Goal: Information Seeking & Learning: Learn about a topic

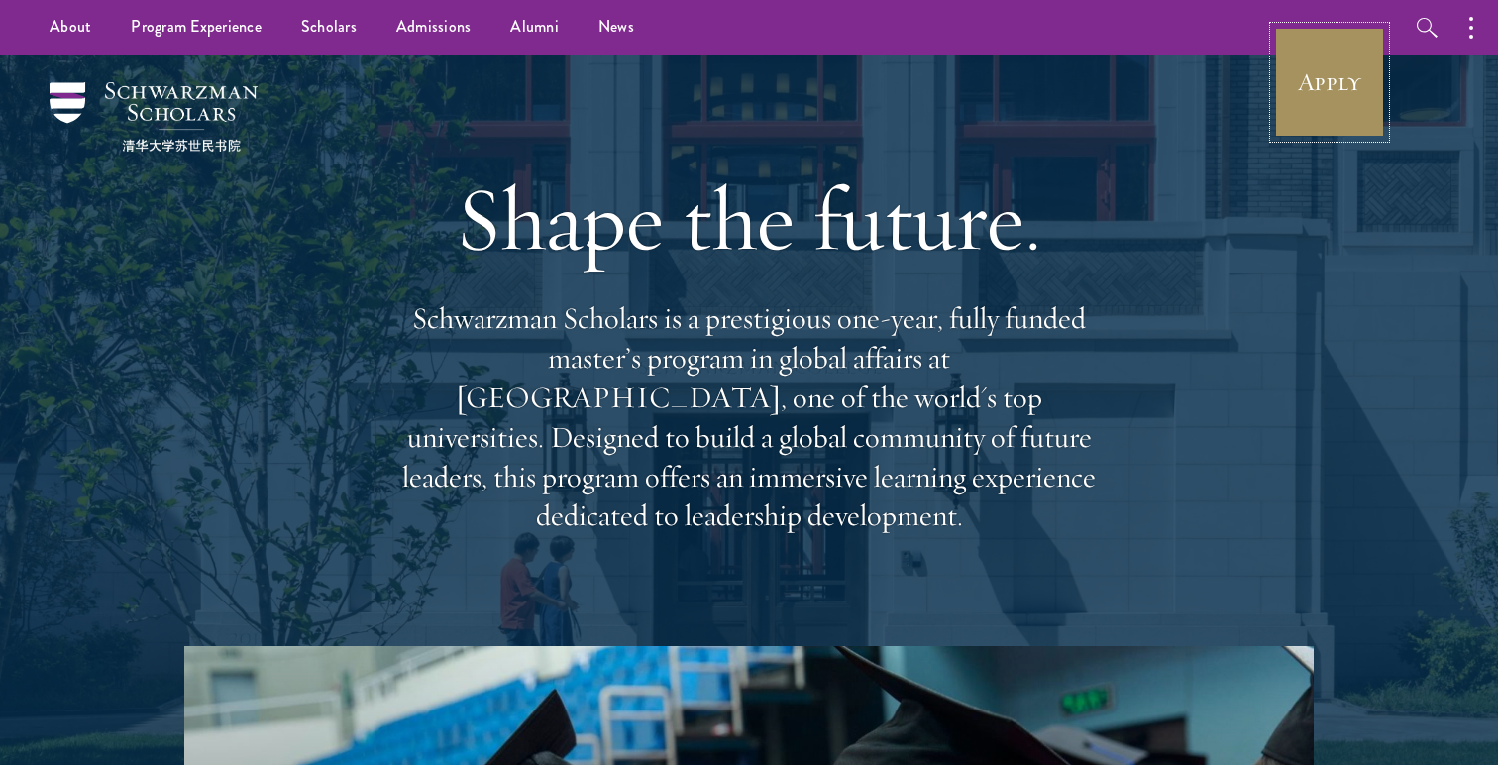
click at [1333, 92] on link "Apply" at bounding box center [1329, 82] width 111 height 111
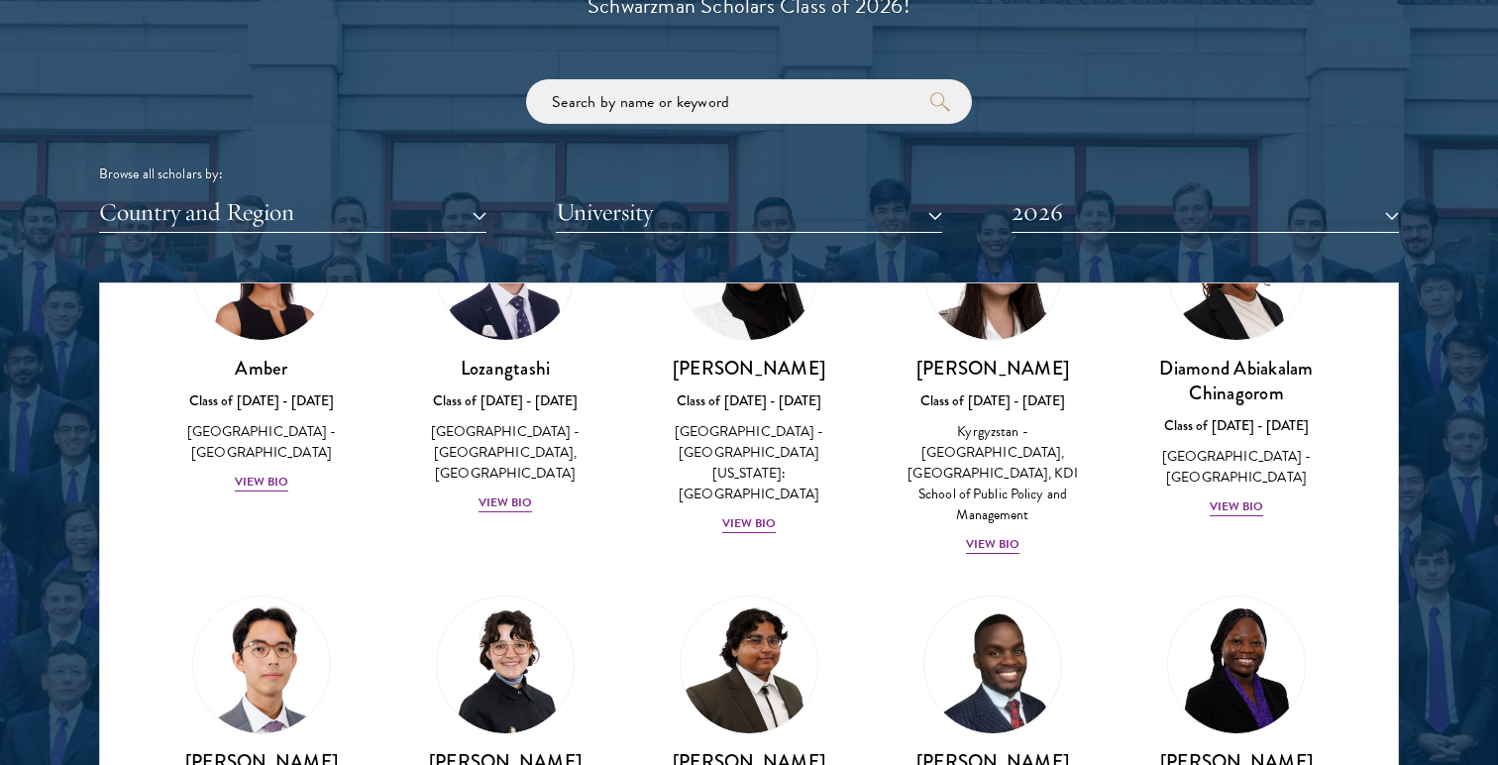
scroll to position [152, 0]
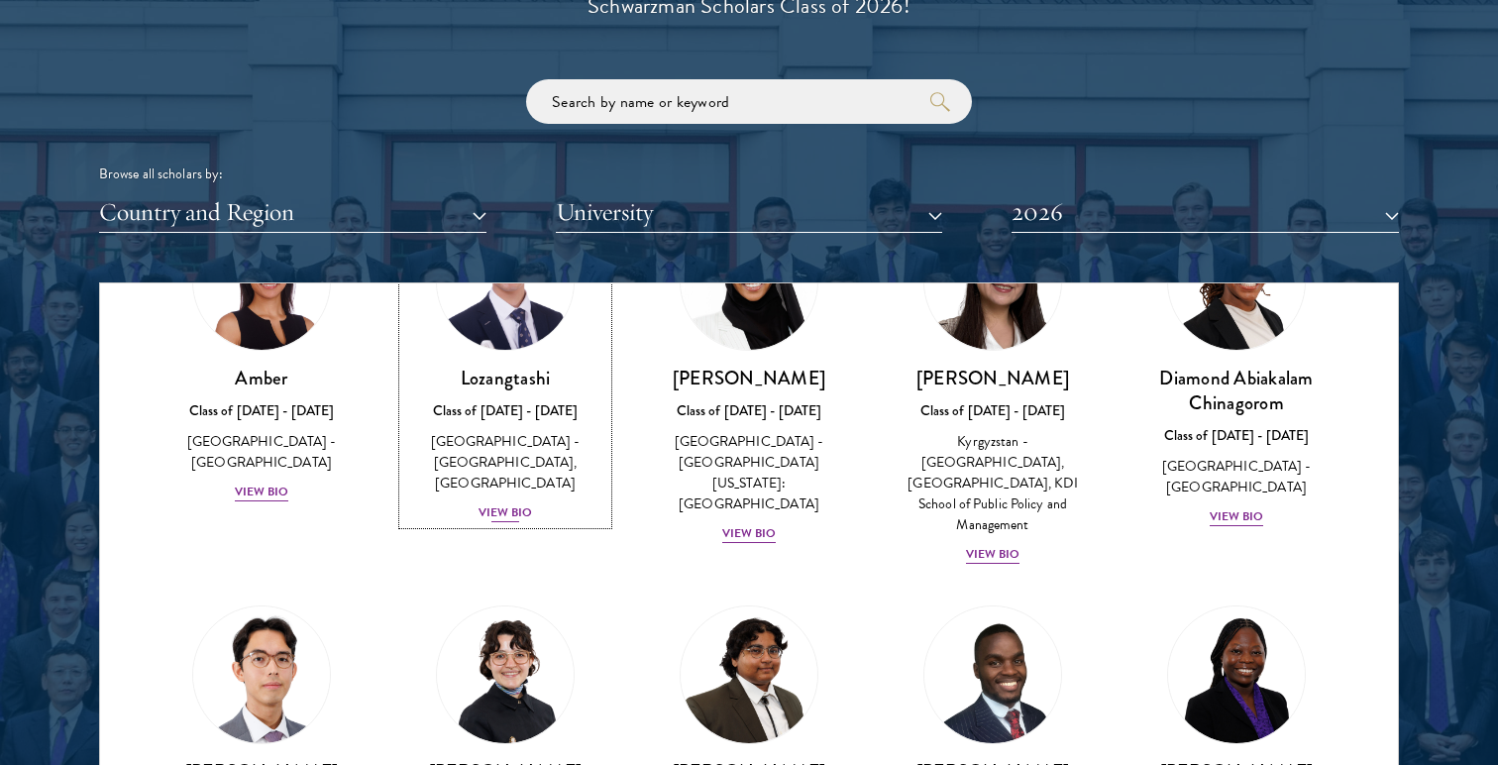
click at [520, 435] on div "China - South-Central Minzu University, Beijing Normal University" at bounding box center [505, 462] width 204 height 62
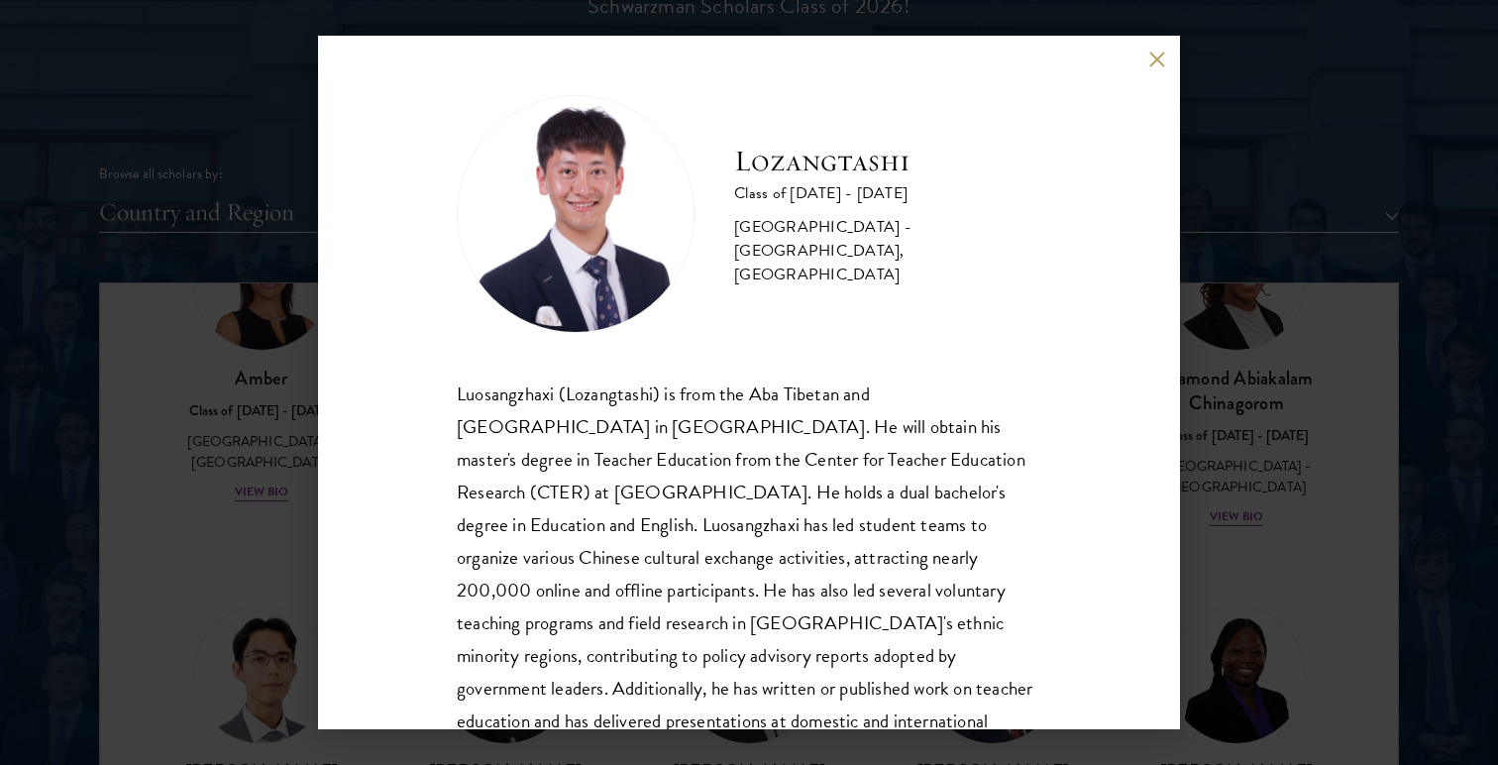
scroll to position [67, 0]
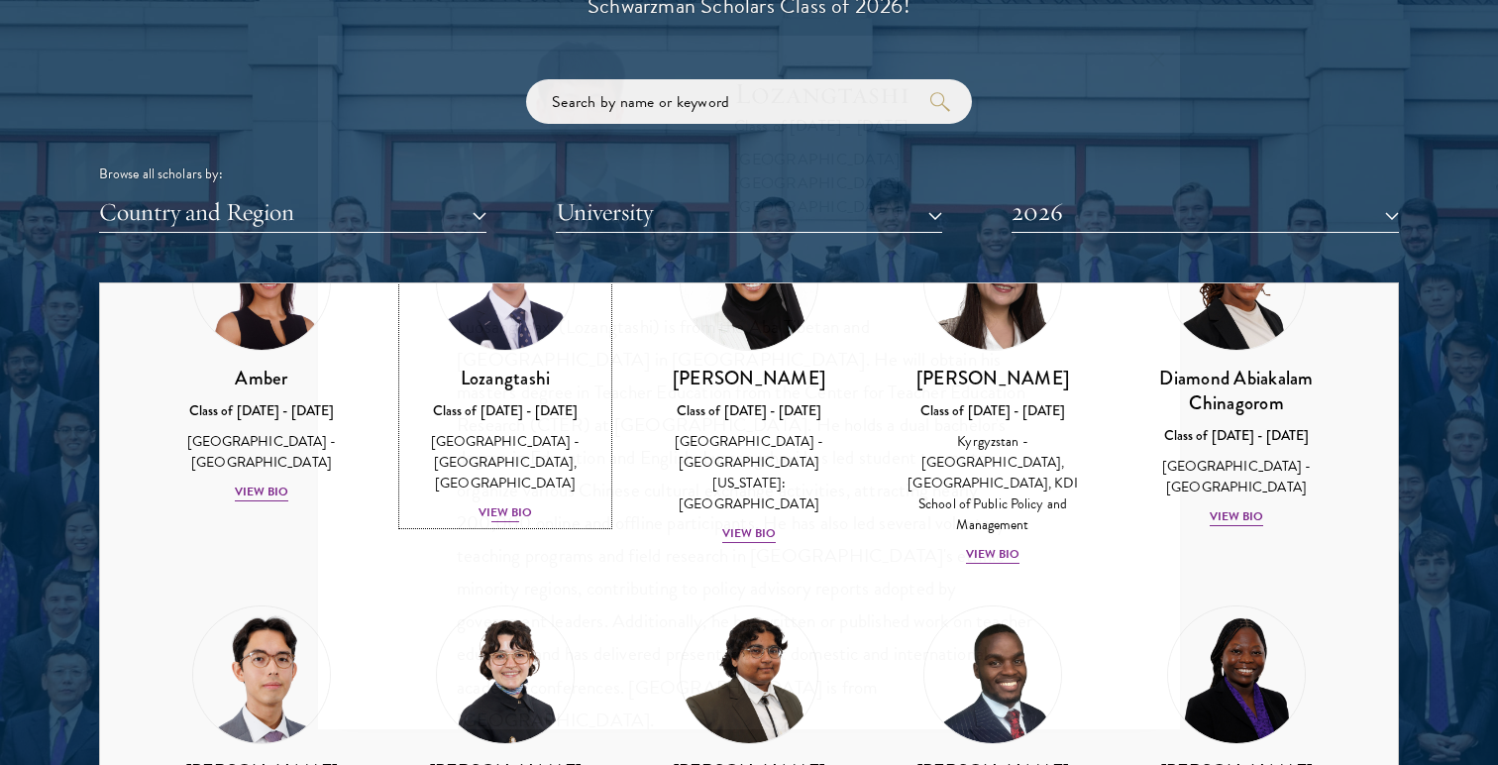
scroll to position [80, 0]
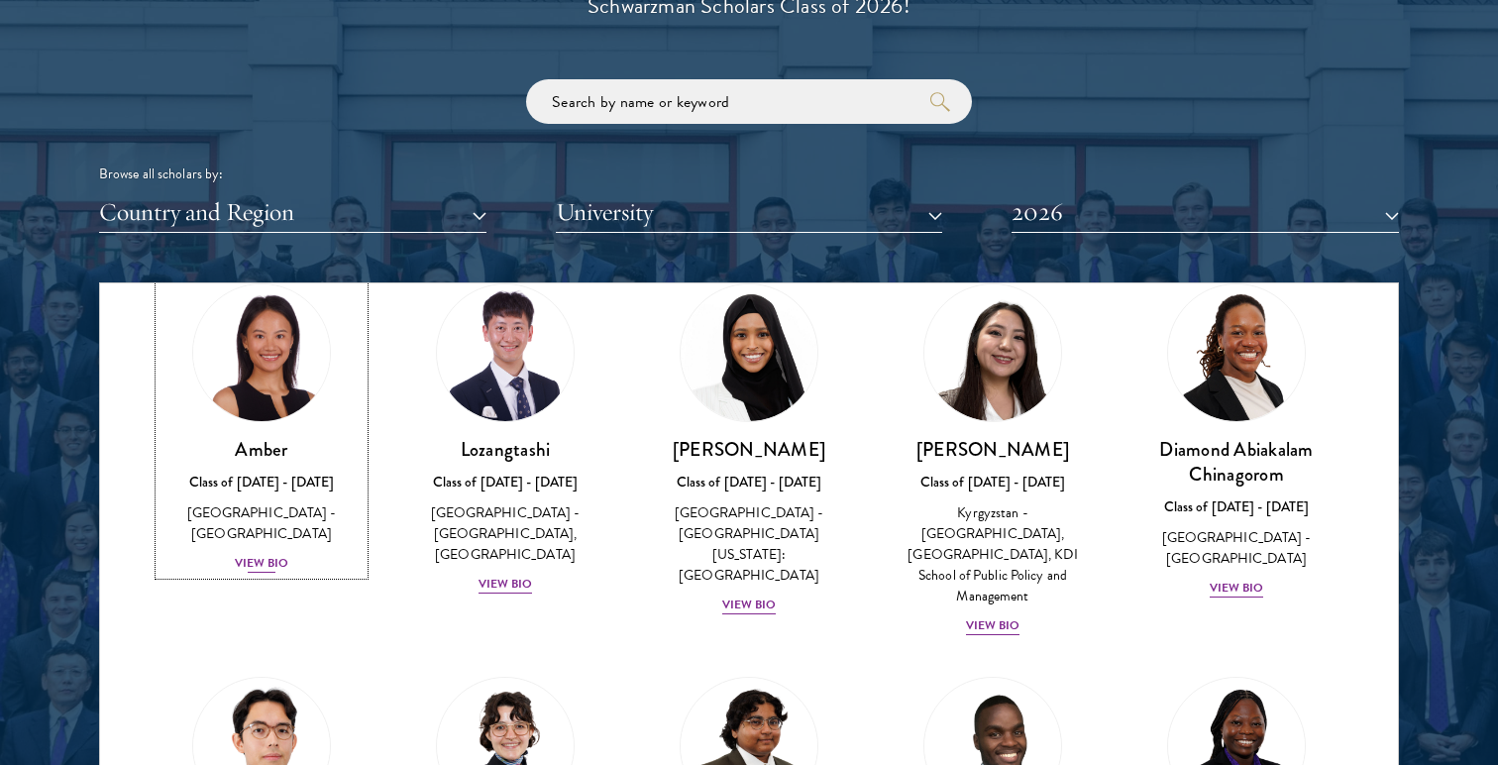
click at [265, 403] on img at bounding box center [261, 352] width 151 height 151
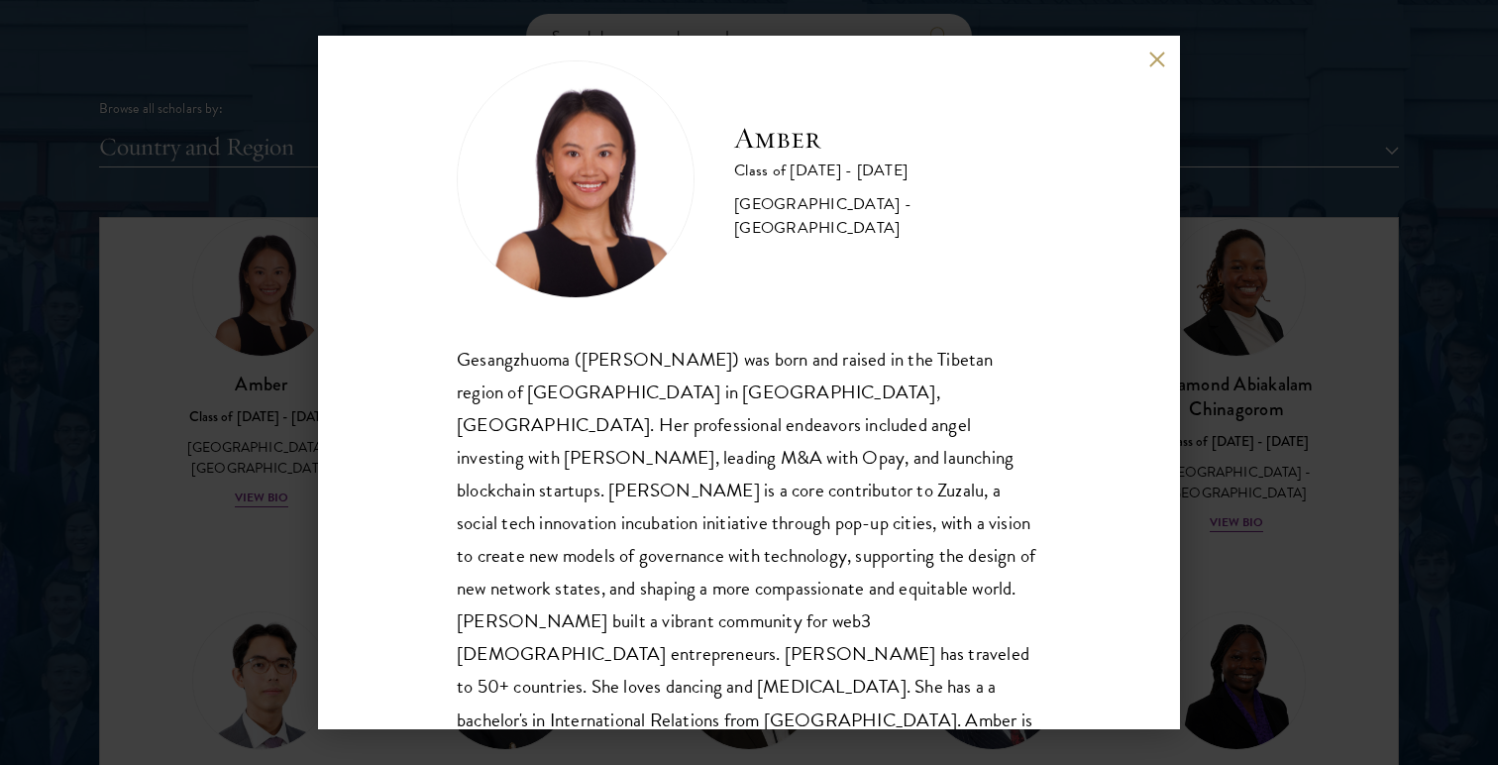
scroll to position [2422, 0]
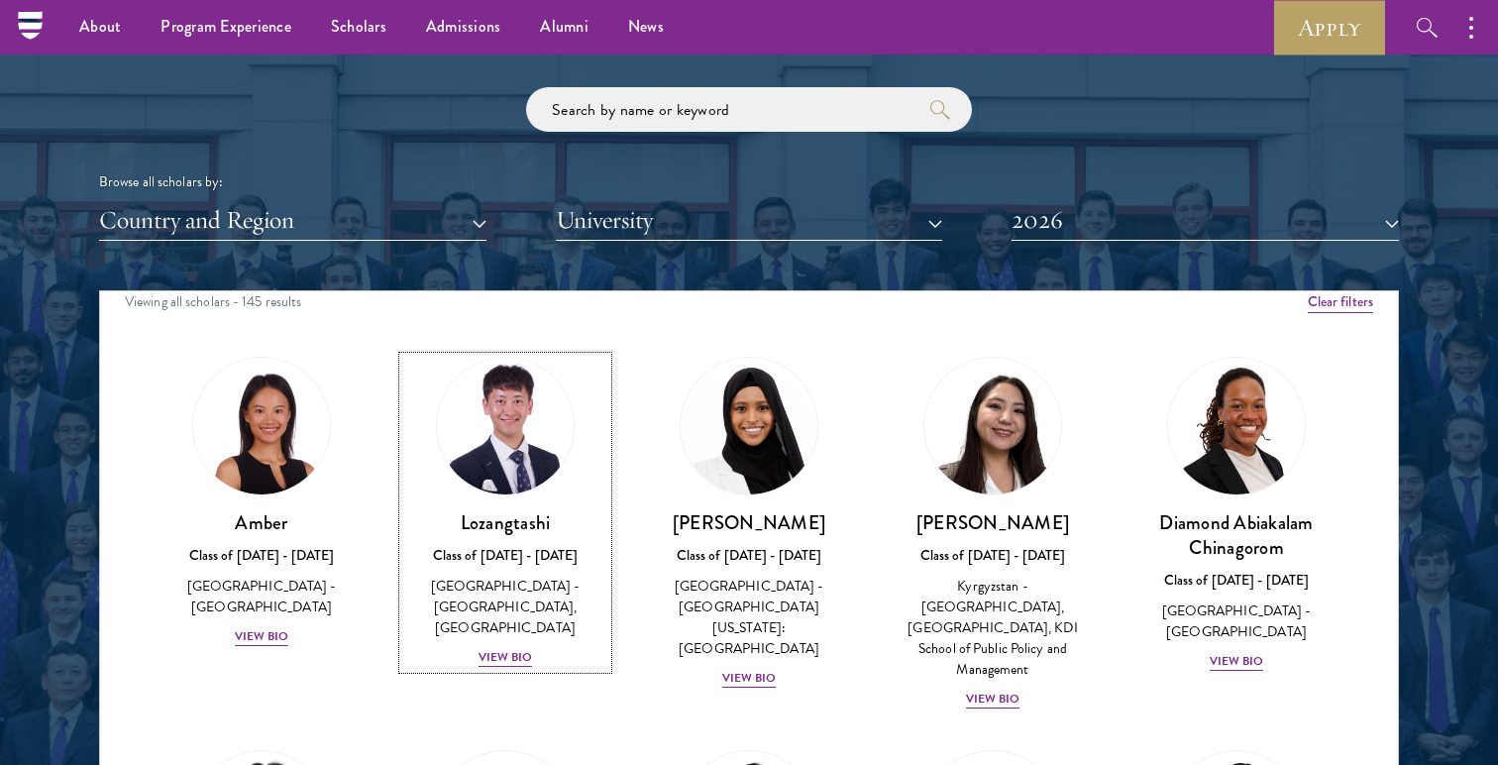
scroll to position [2338, 0]
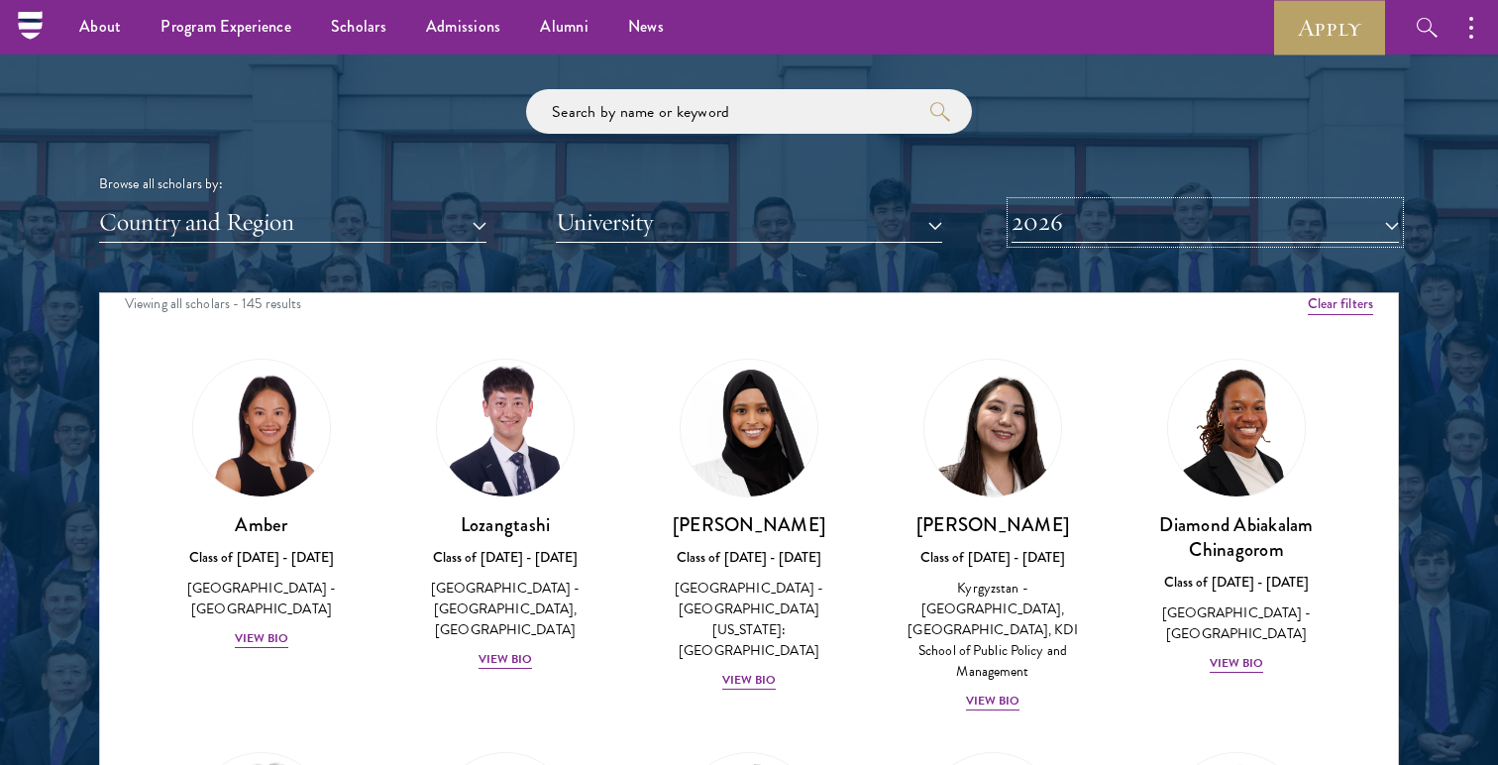
click at [1176, 218] on button "2026" at bounding box center [1204, 222] width 387 height 41
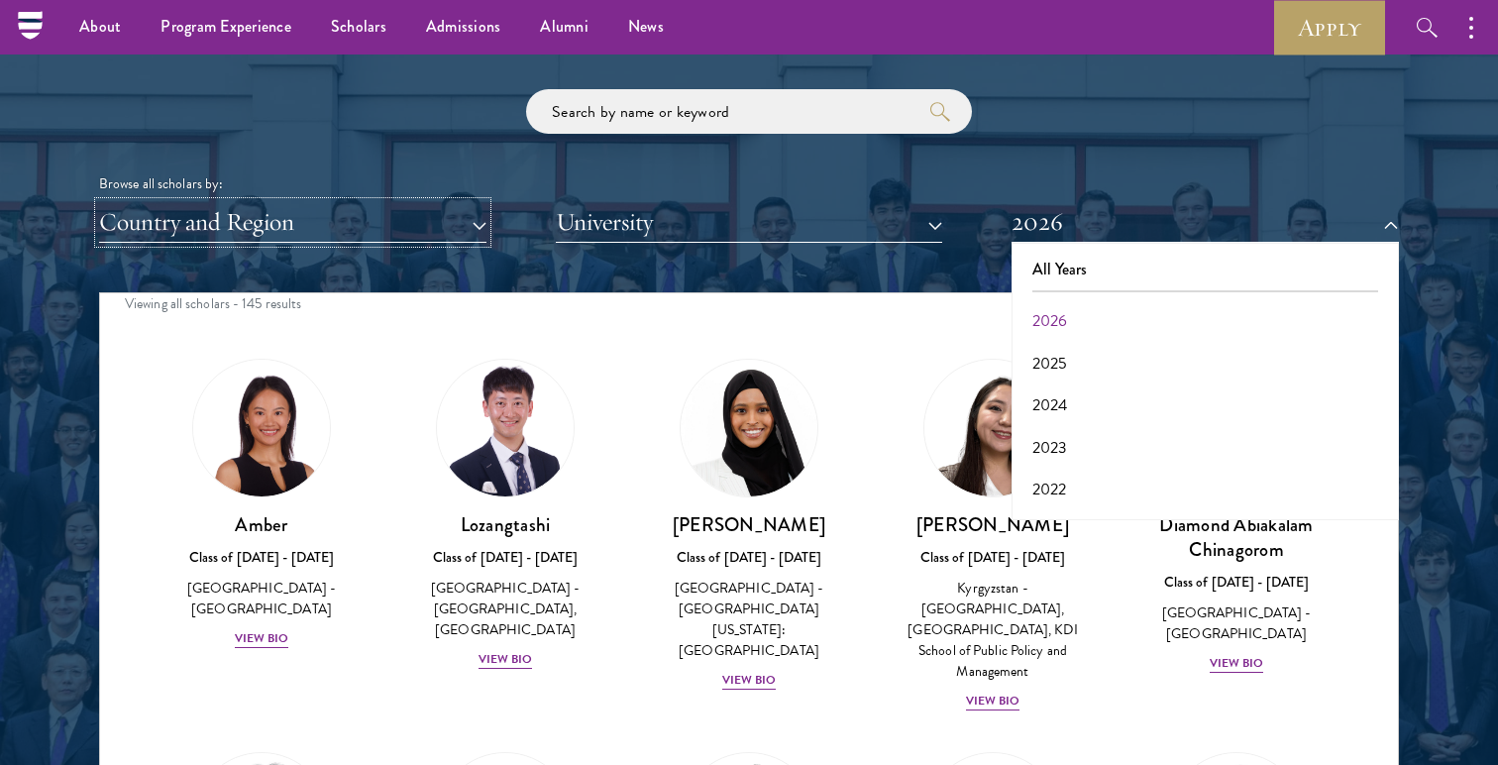
click at [227, 222] on button "Country and Region" at bounding box center [292, 222] width 387 height 41
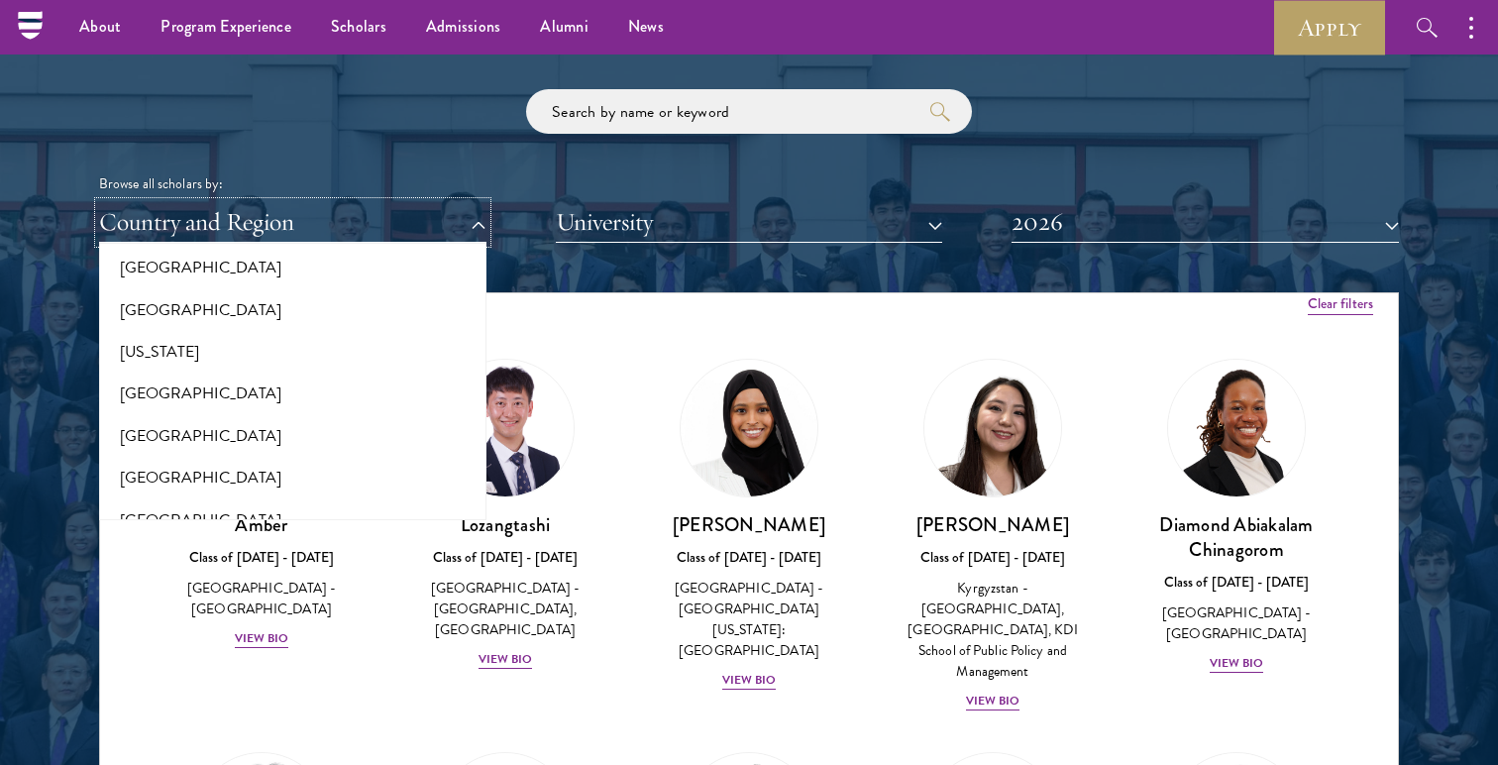
scroll to position [1259, 0]
